Goal: Information Seeking & Learning: Check status

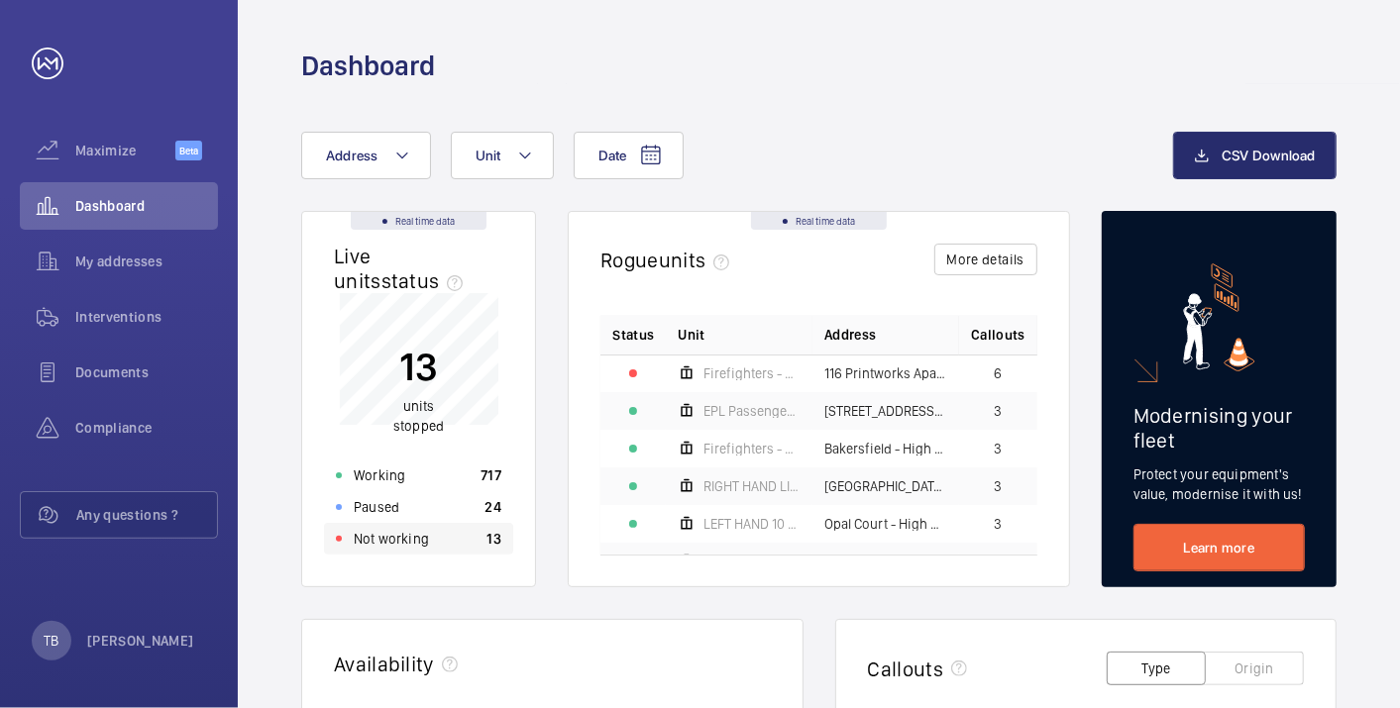
click at [410, 547] on p "Not working" at bounding box center [391, 539] width 75 height 20
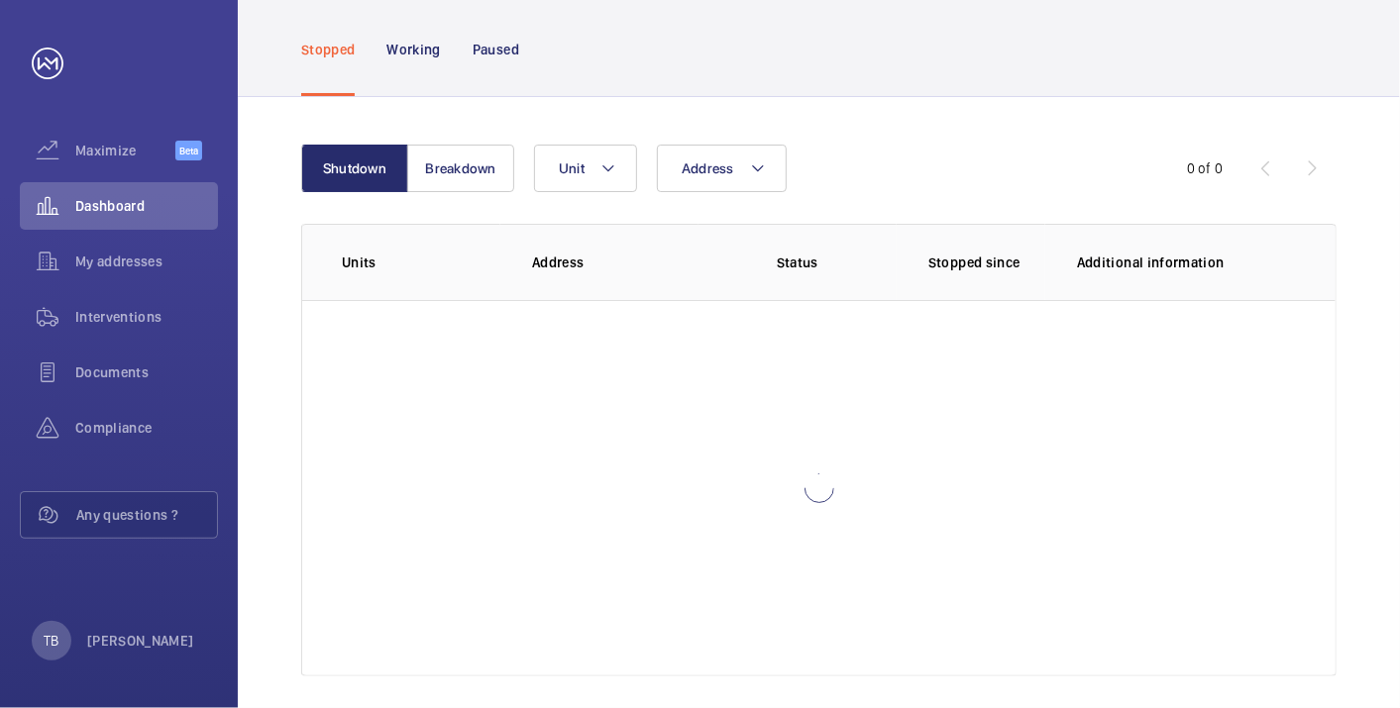
scroll to position [125, 0]
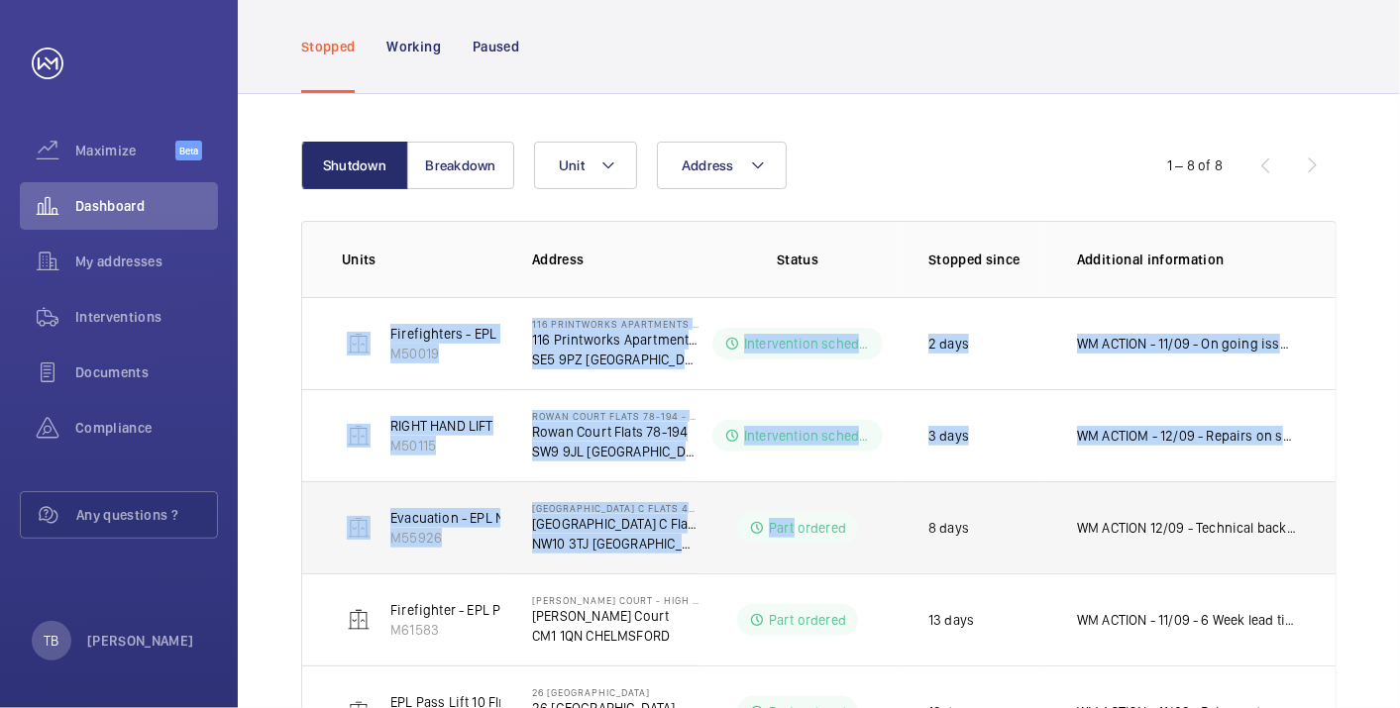
scroll to position [494, 0]
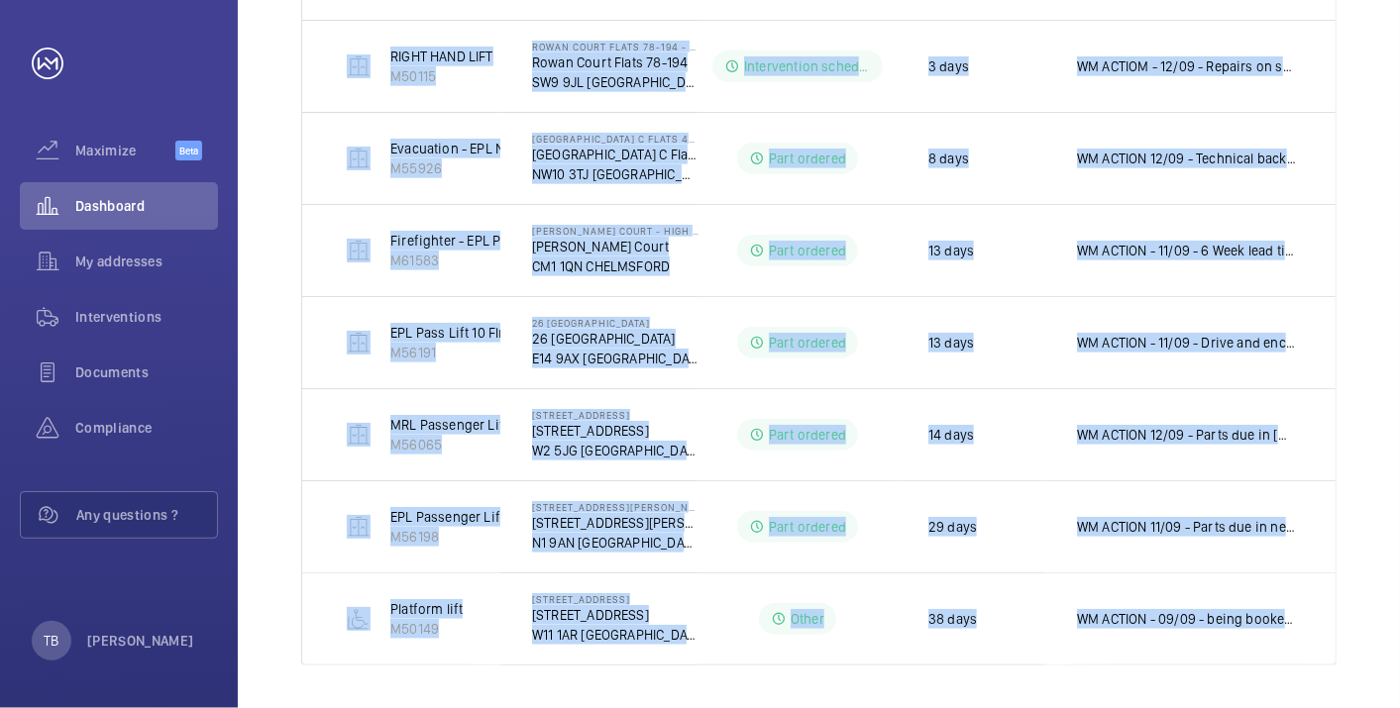
drag, startPoint x: 327, startPoint y: 313, endPoint x: 1400, endPoint y: 671, distance: 1130.8
click at [1399, 671] on html "Your request has been sent. We will contact you soon. Maximize Beta Dashboard M…" at bounding box center [700, 354] width 1400 height 708
copy tbody "Firefighters - EPL Flats 1-65 No 1 M50019 116 Printworks Apartments Flats 1-65 …"
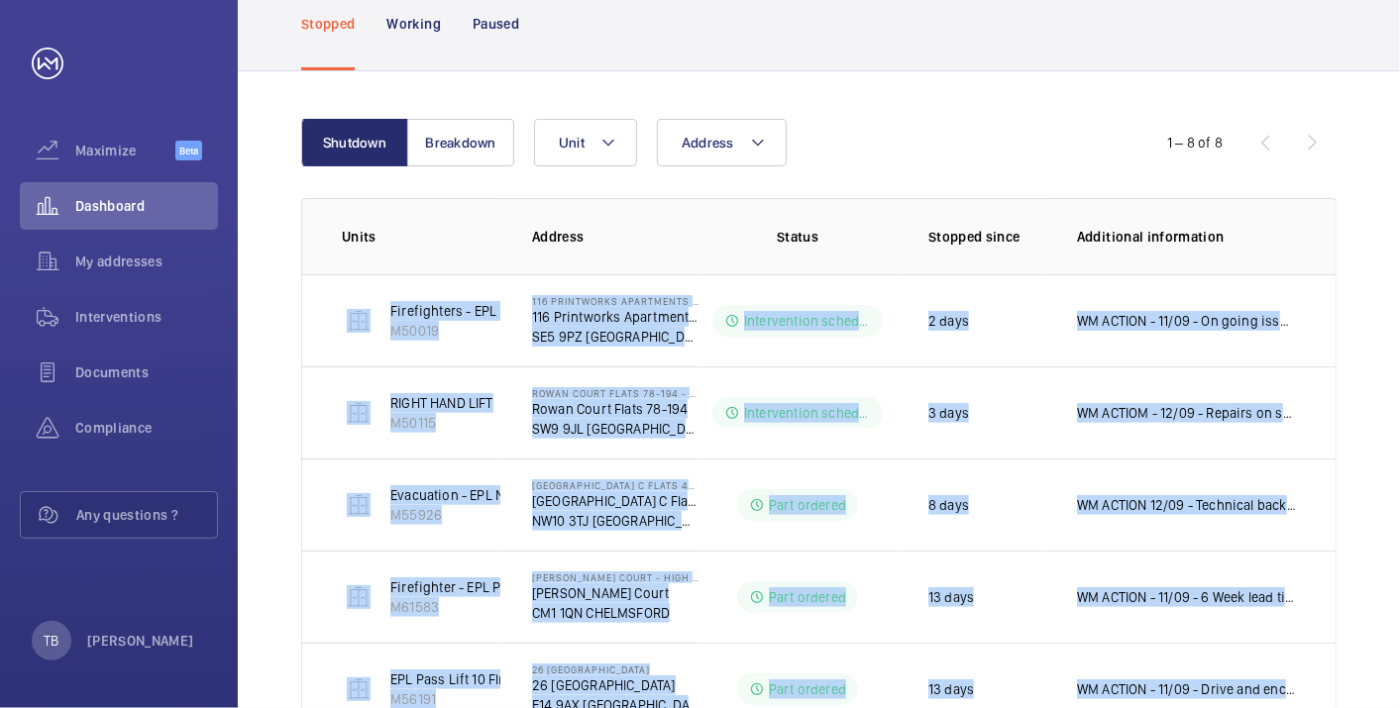
scroll to position [129, 0]
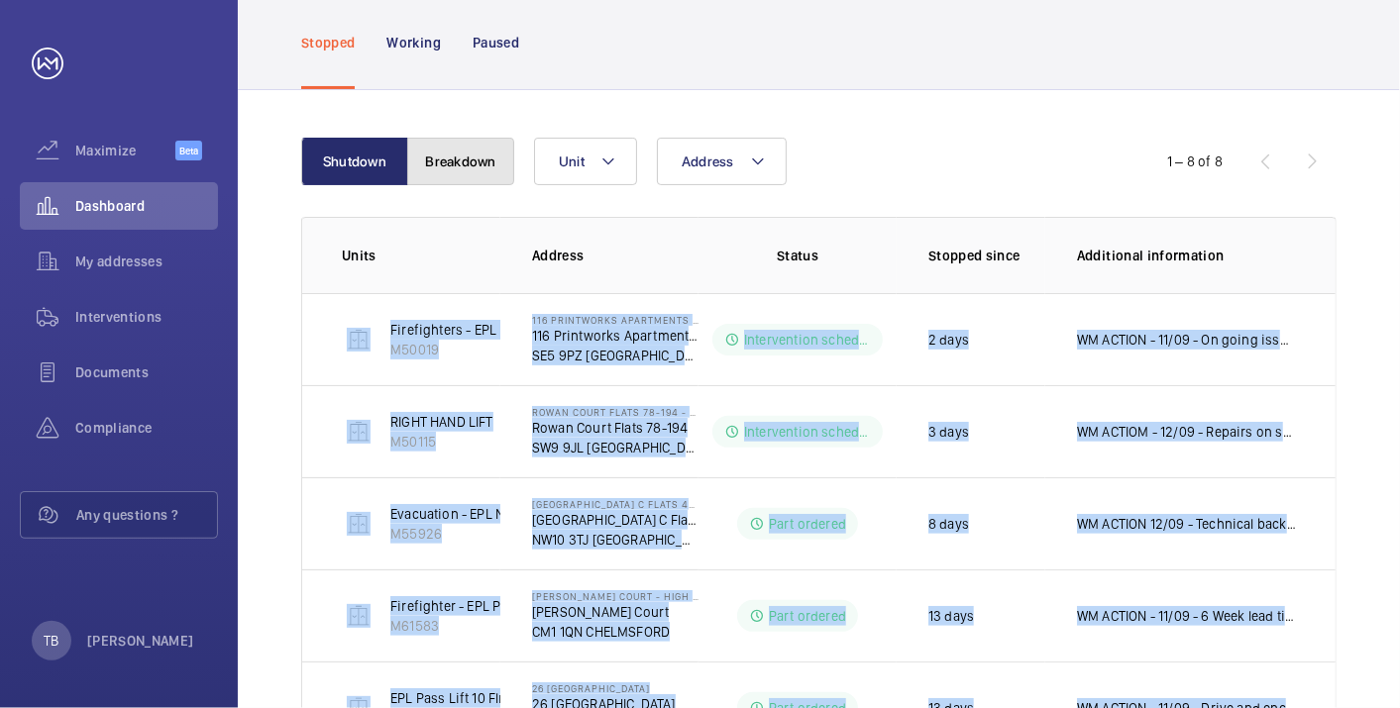
click at [470, 172] on button "Breakdown" at bounding box center [460, 162] width 107 height 48
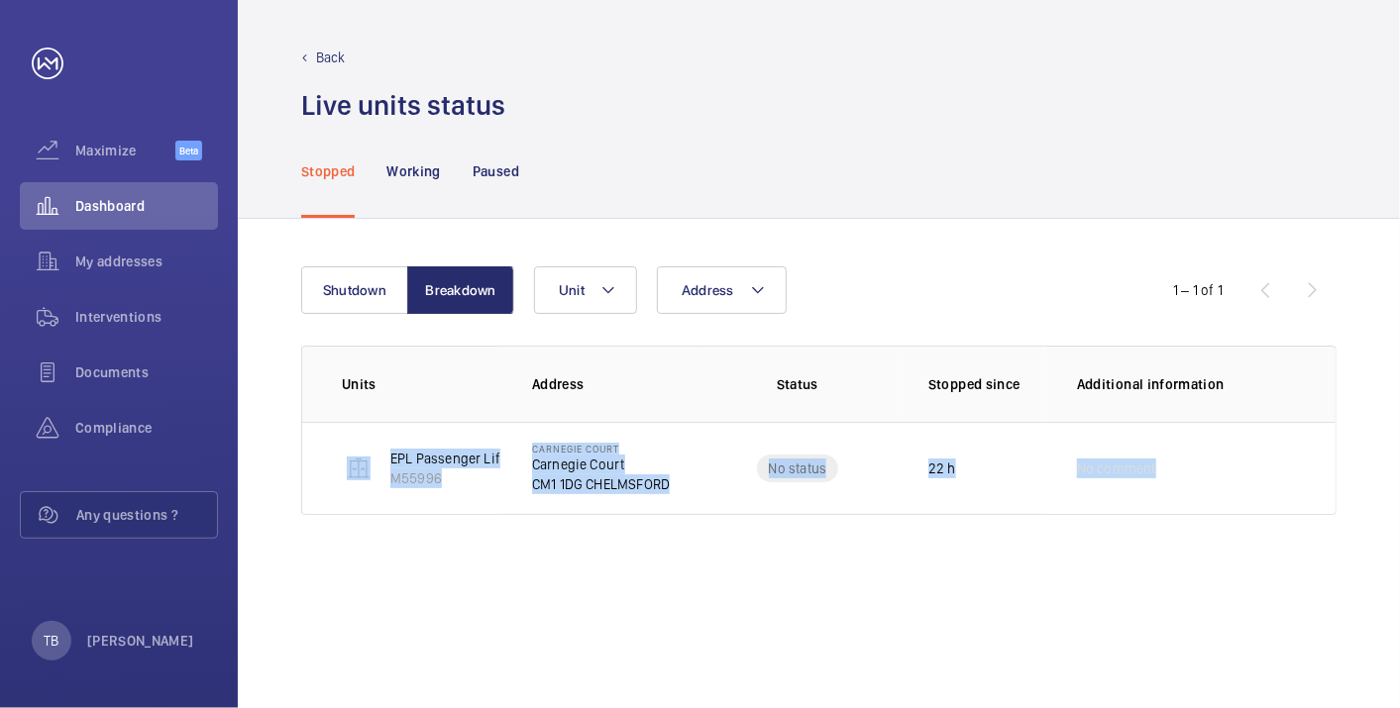
drag, startPoint x: 570, startPoint y: 497, endPoint x: 1180, endPoint y: 586, distance: 616.6
click at [1180, 586] on div "Shutdown Breakdown Address Unit 1 – 1 of 1 Units Address Status Stopped since A…" at bounding box center [819, 463] width 1162 height 489
copy tr "EPL Passenger Lift M55996 Carnegie Court Carnegie Court CM1 1DG CHELMSFORD No s…"
click at [893, 517] on div "Shutdown Breakdown Address Unit 1 – 1 of 1 Units Address Status Stopped since A…" at bounding box center [819, 463] width 1162 height 489
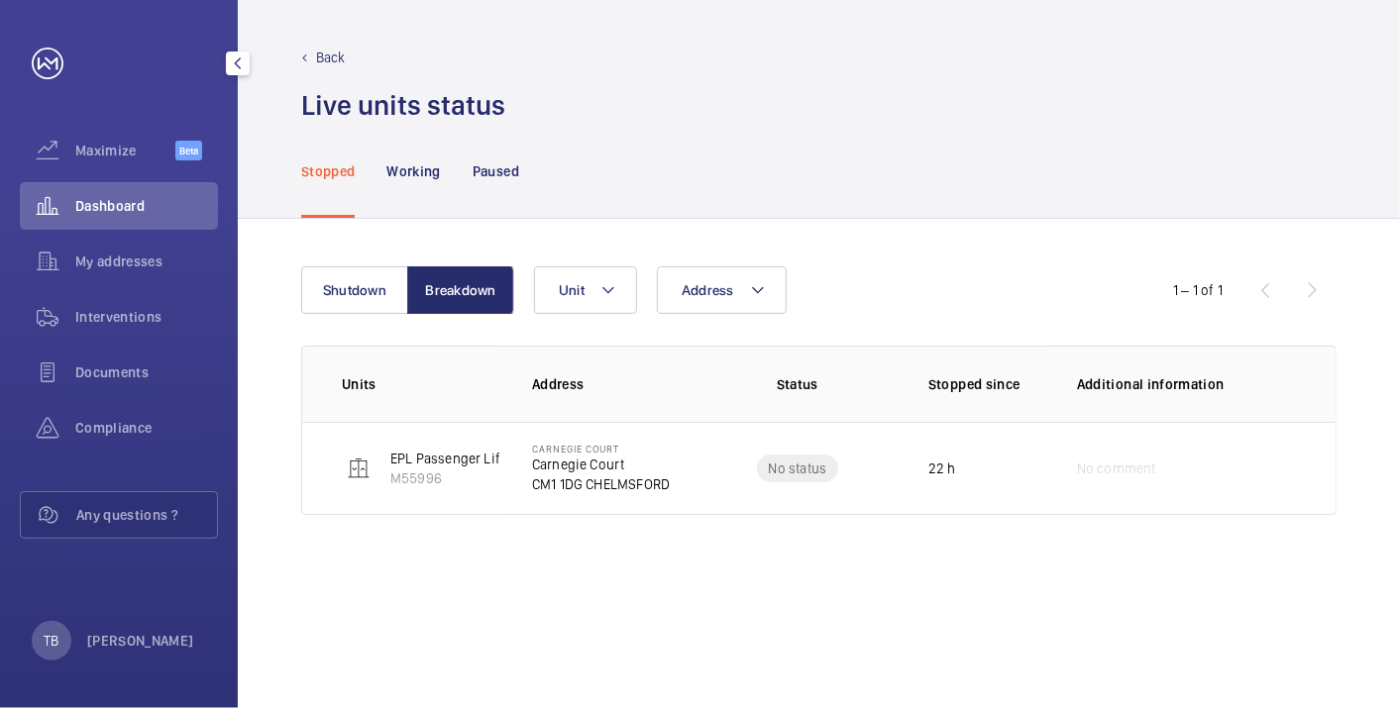
click at [111, 201] on span "Dashboard" at bounding box center [146, 206] width 143 height 20
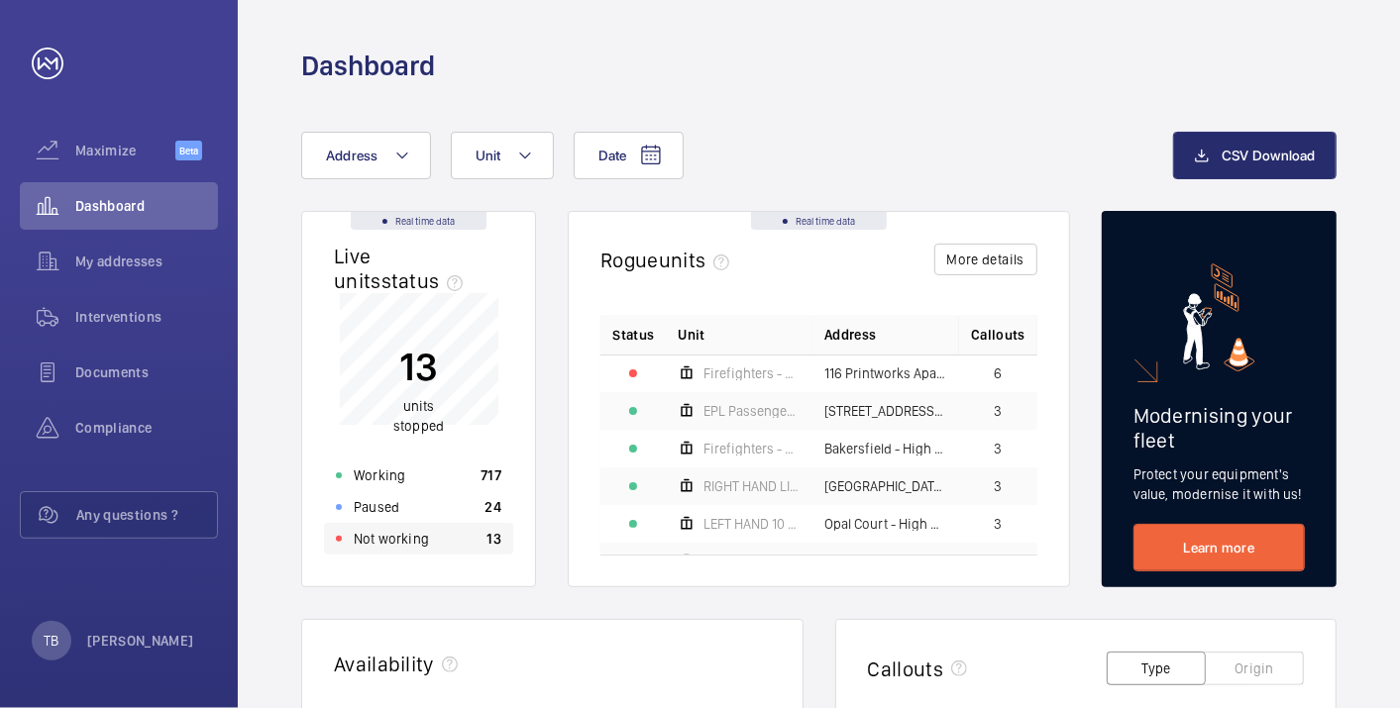
click at [430, 535] on div "Not working 13" at bounding box center [418, 539] width 189 height 32
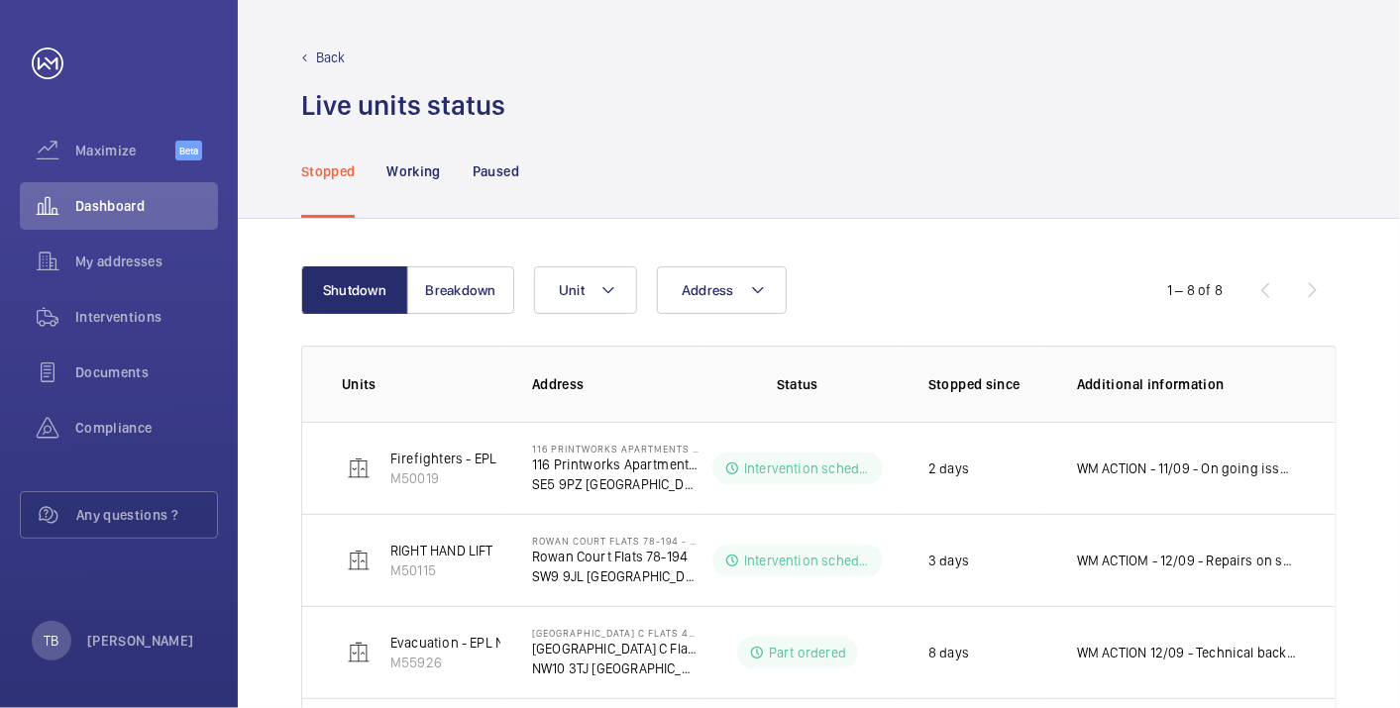
click at [334, 372] on th "Units" at bounding box center [401, 384] width 198 height 76
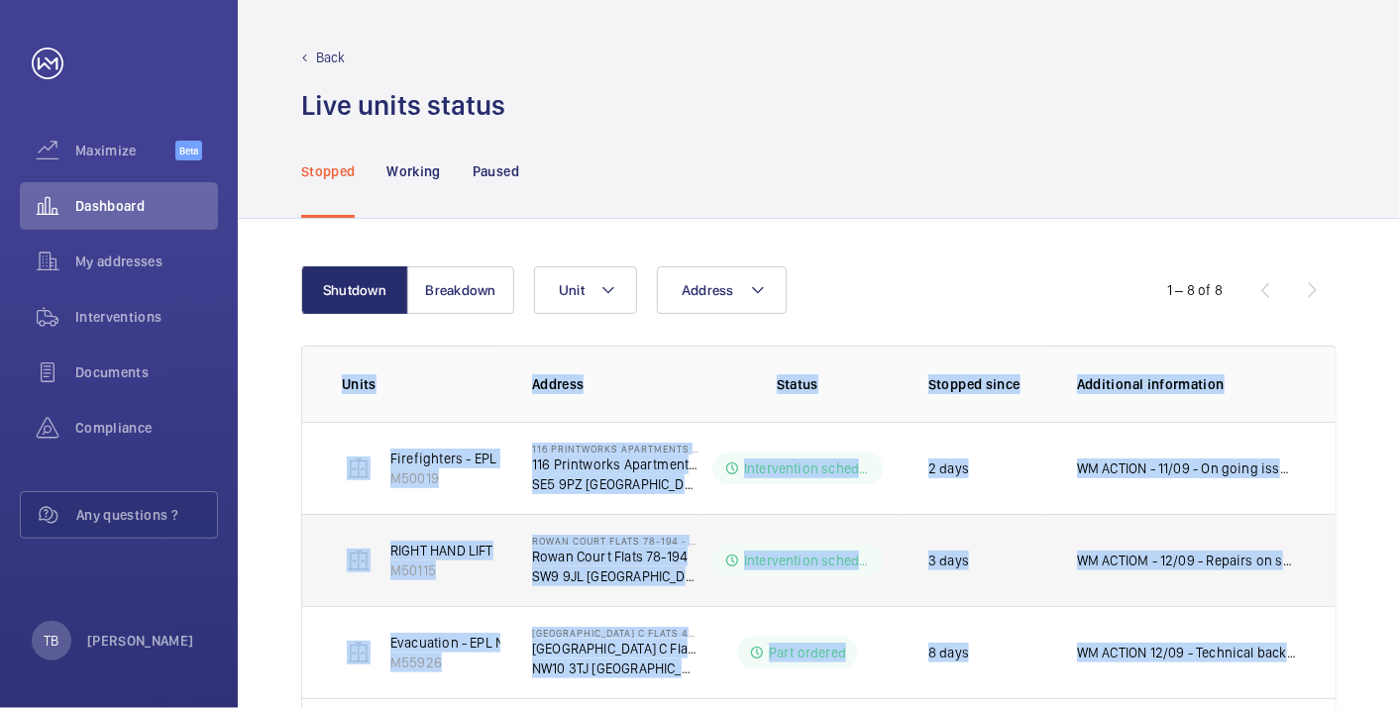
scroll to position [494, 0]
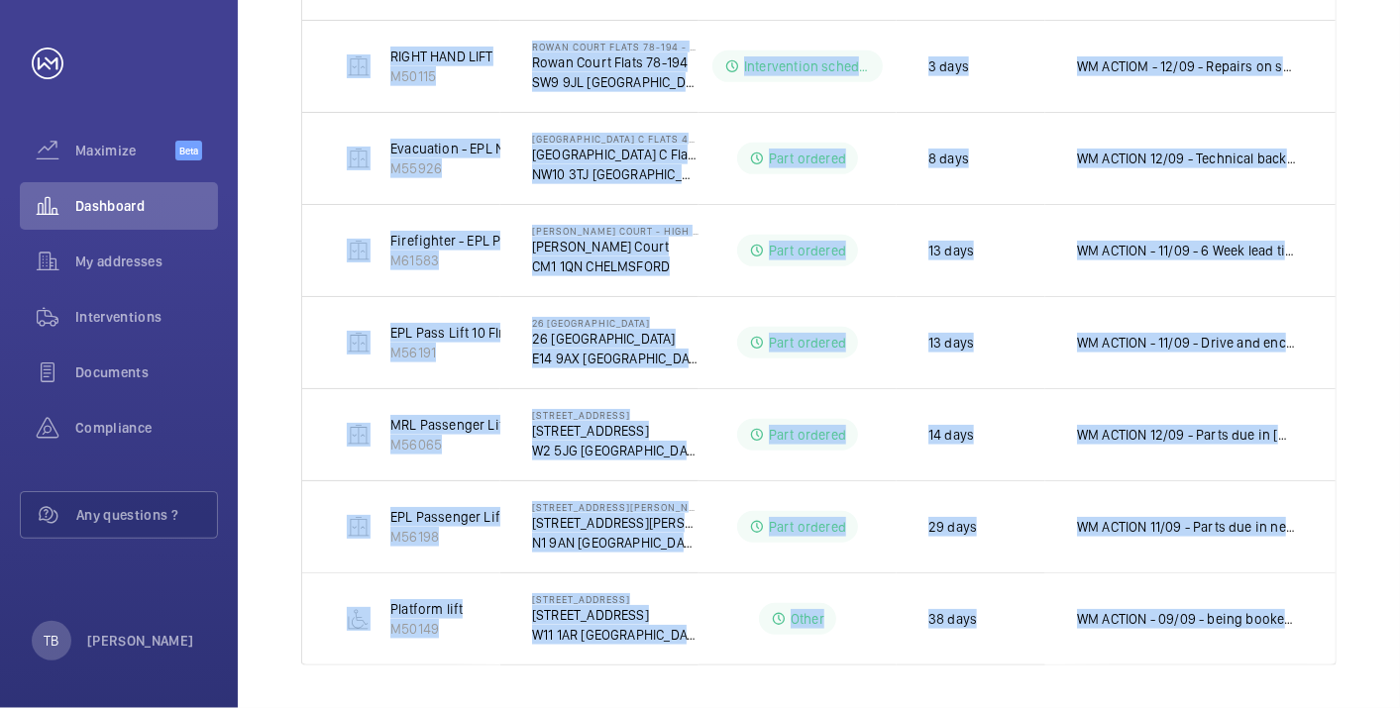
drag, startPoint x: 334, startPoint y: 371, endPoint x: 1298, endPoint y: 662, distance: 1006.5
click at [1298, 662] on div "Shutdown Breakdown Address Unit 1 – 8 of 8 Units Address Status Stopped since A…" at bounding box center [819, 219] width 1162 height 989
copy table "Units Address Status Stopped since Additional information Firefighters - EPL Fl…"
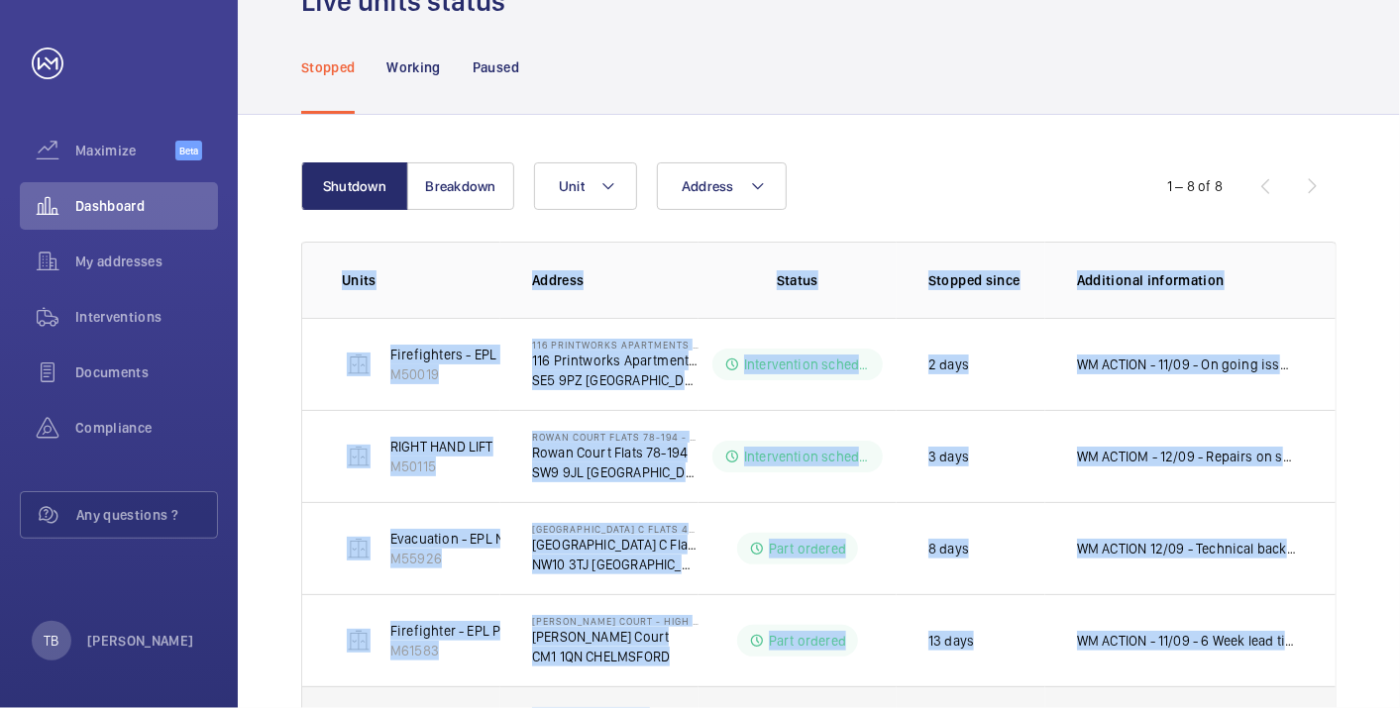
scroll to position [0, 0]
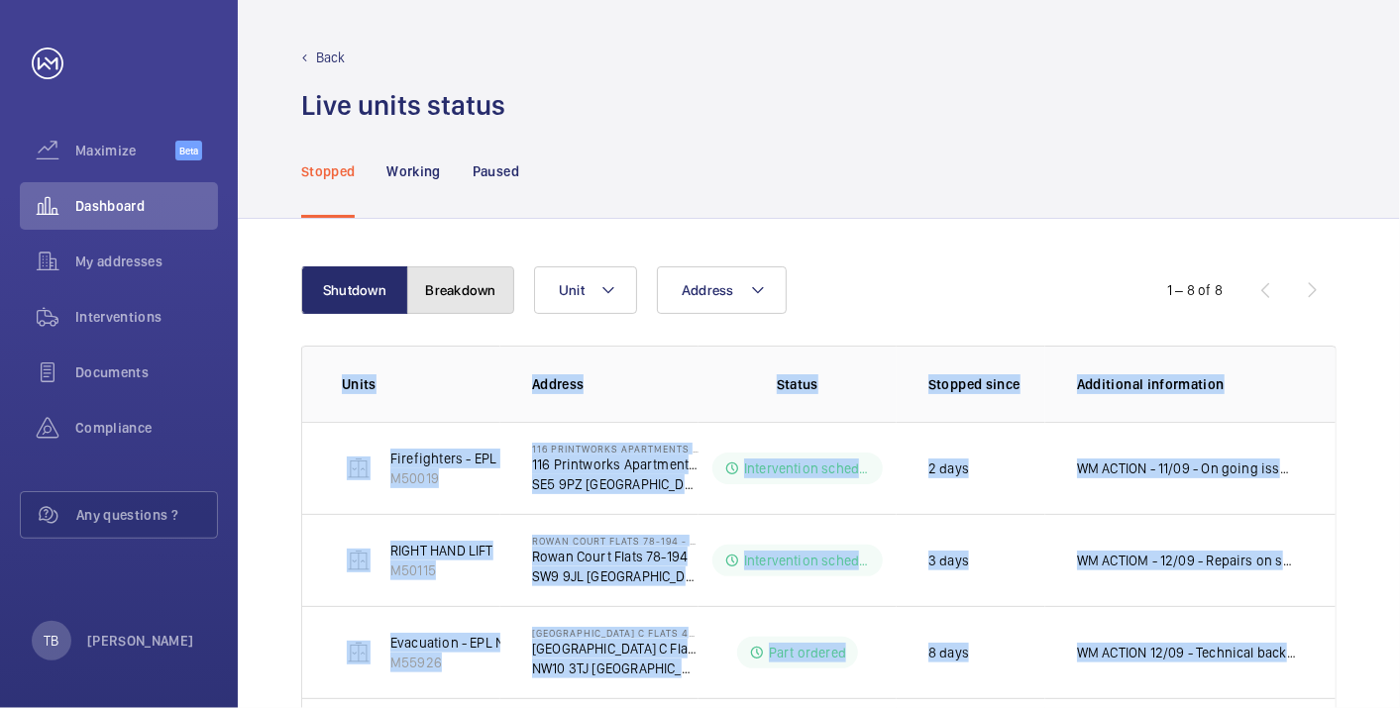
click at [461, 291] on button "Breakdown" at bounding box center [460, 290] width 107 height 48
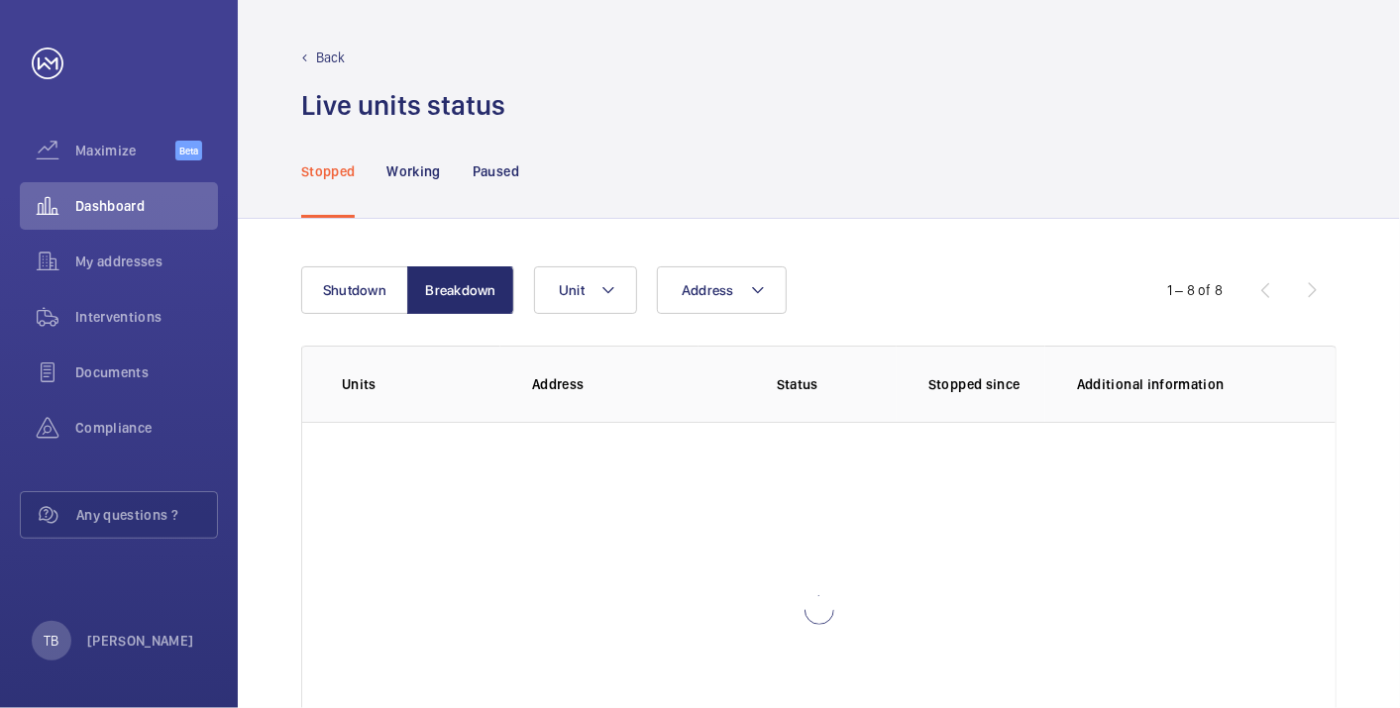
click at [834, 193] on div "Stopped Working Paused" at bounding box center [818, 171] width 1035 height 94
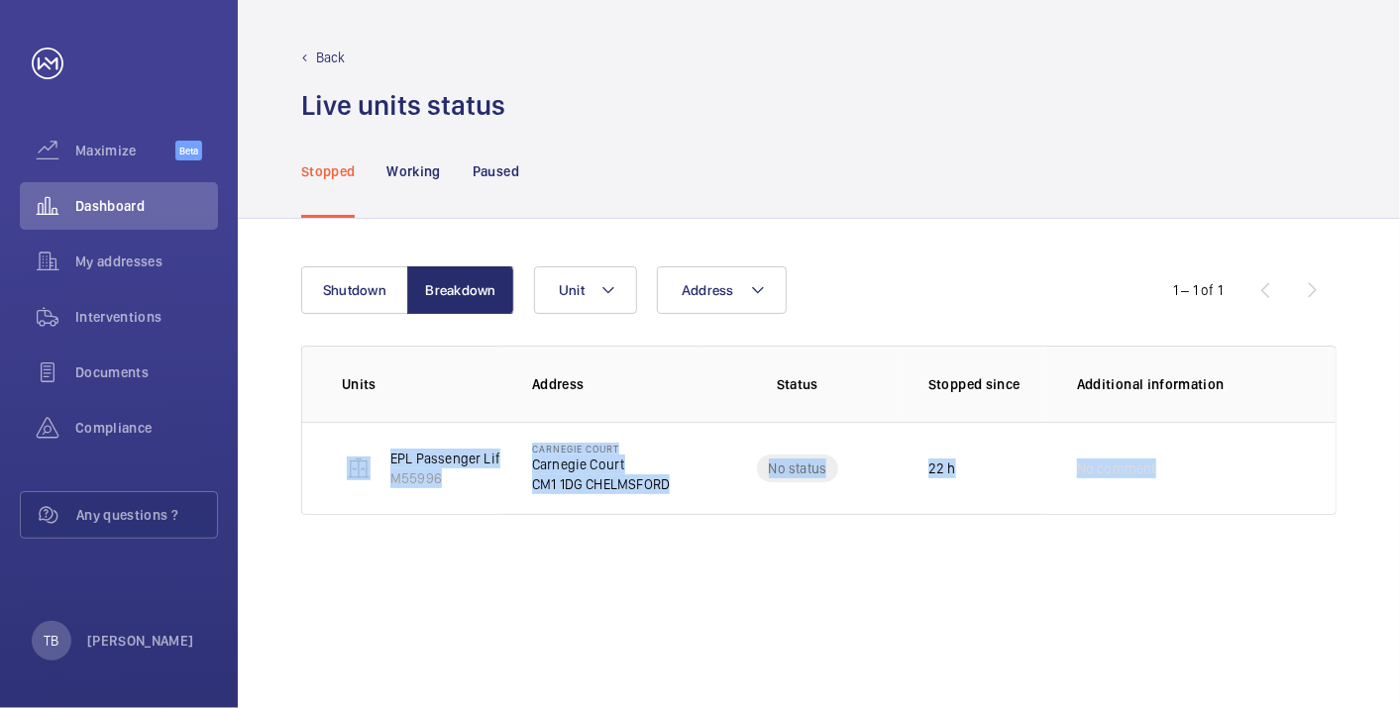
drag, startPoint x: 312, startPoint y: 470, endPoint x: 1357, endPoint y: 533, distance: 1046.9
click at [1357, 533] on div "Shutdown Breakdown Address Unit 1 – 1 of 1 Units Address Status Stopped since A…" at bounding box center [819, 463] width 1162 height 489
copy tr "EPL Passenger Lift M55996 Carnegie Court Carnegie Court CM1 1DG CHELMSFORD No s…"
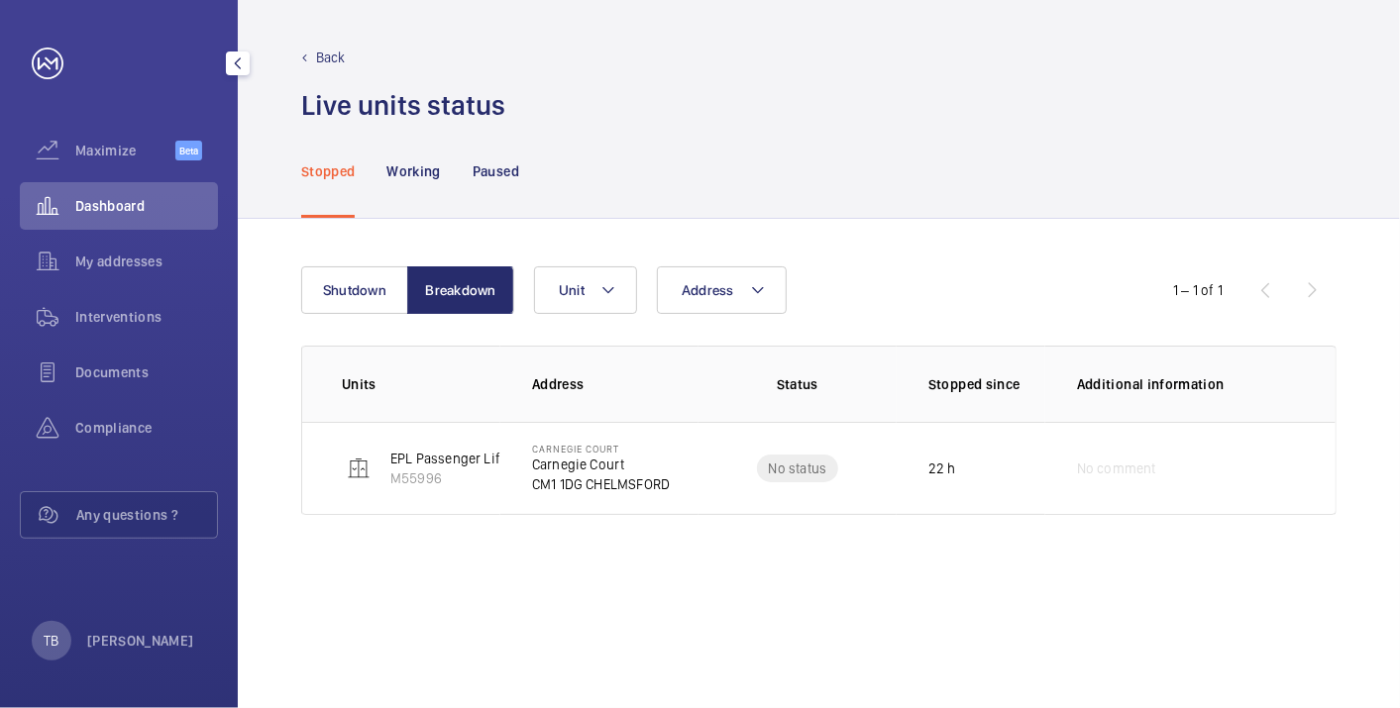
click at [157, 210] on span "Dashboard" at bounding box center [146, 206] width 143 height 20
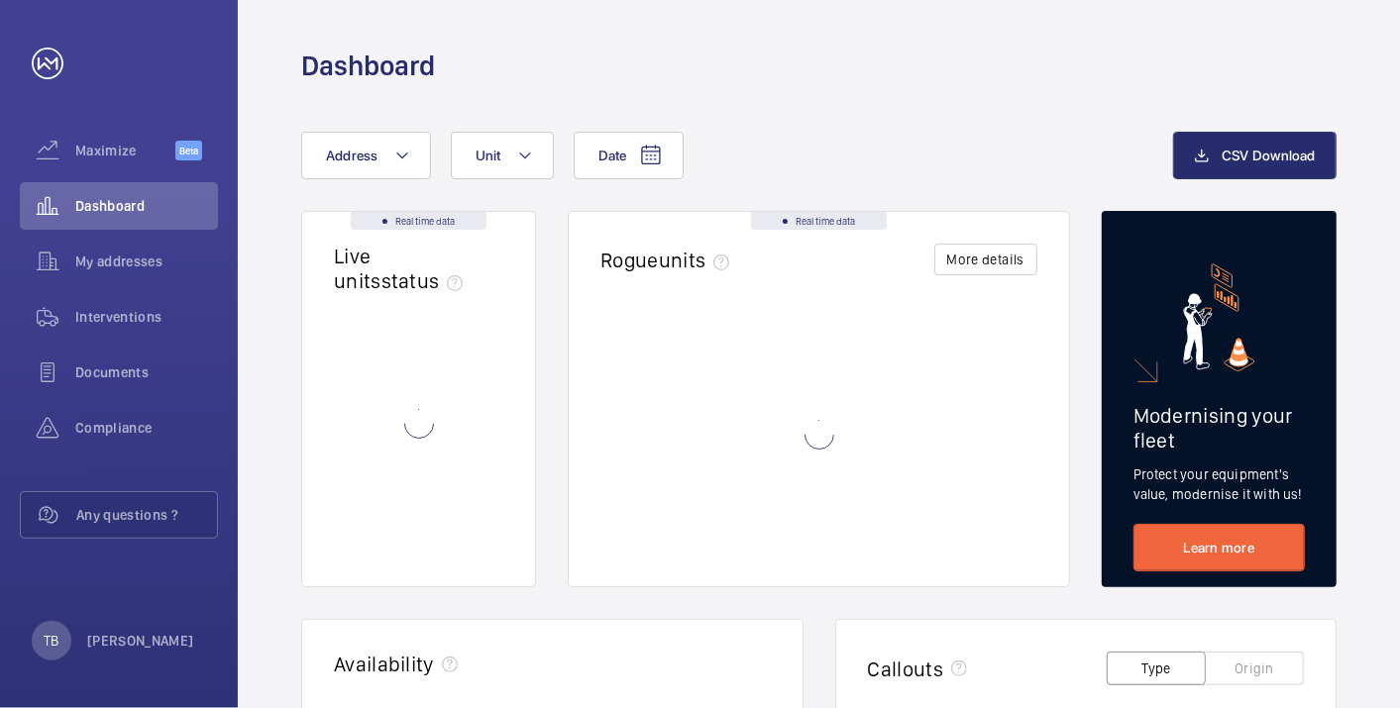
click at [814, 147] on div "Date Address Unit" at bounding box center [737, 156] width 872 height 48
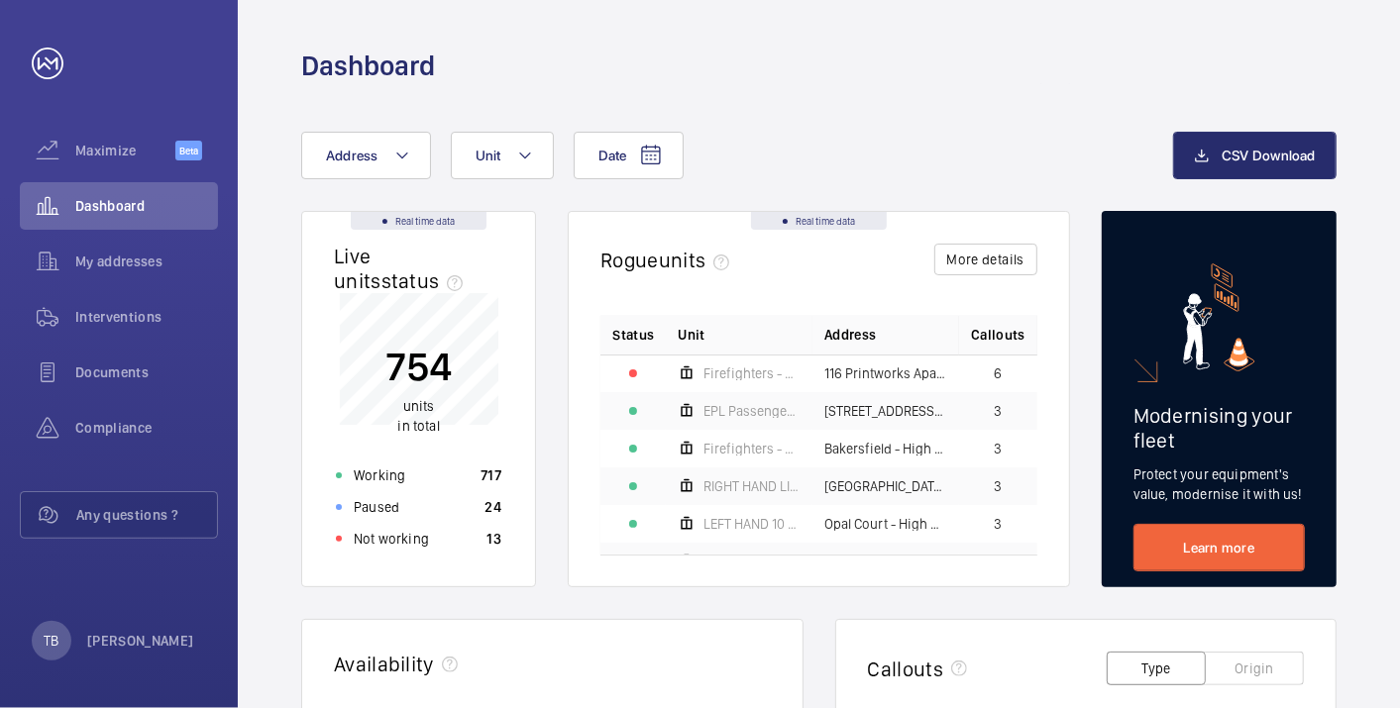
click at [958, 163] on div "Date Address Unit" at bounding box center [737, 156] width 872 height 48
